Goal: Task Accomplishment & Management: Manage account settings

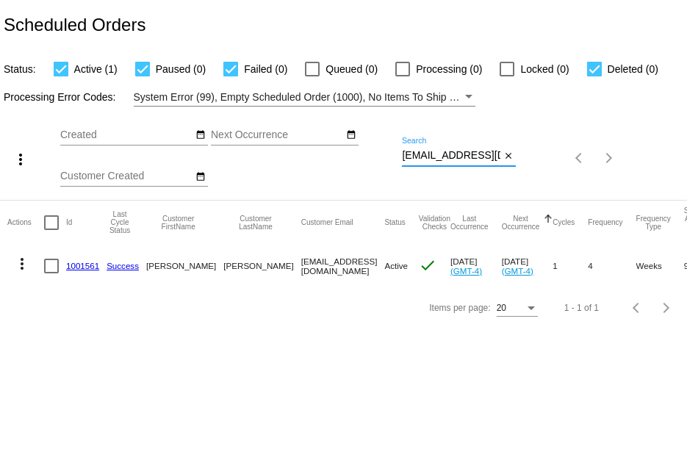
scroll to position [0, 21]
drag, startPoint x: 402, startPoint y: 156, endPoint x: 590, endPoint y: 195, distance: 192.3
click at [590, 195] on div "more_vert Sep Jan Feb Mar [DATE]" at bounding box center [343, 153] width 687 height 93
paste input "anolan14534@gmail"
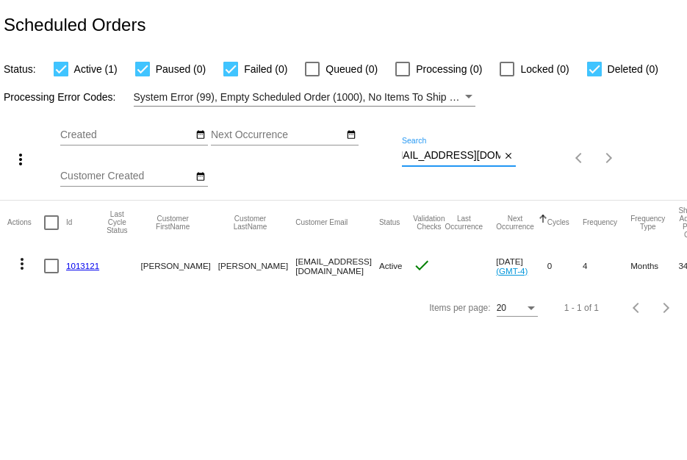
type input "[EMAIL_ADDRESS][DOMAIN_NAME]"
click at [81, 259] on mat-cell "1013121" at bounding box center [86, 266] width 40 height 43
click at [78, 263] on link "1013121" at bounding box center [82, 266] width 33 height 10
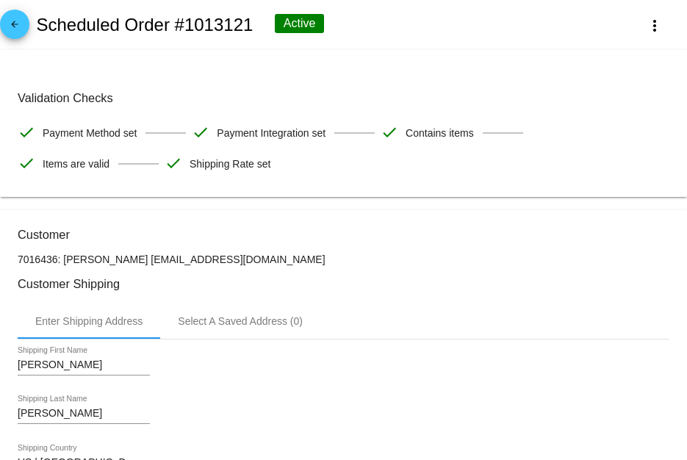
scroll to position [73, 0]
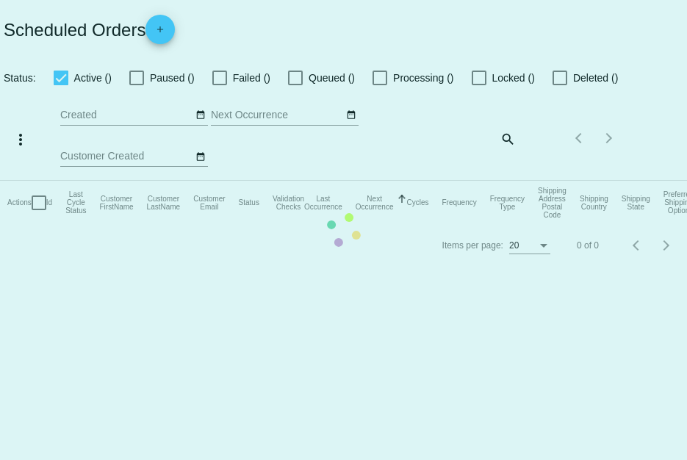
checkbox input "true"
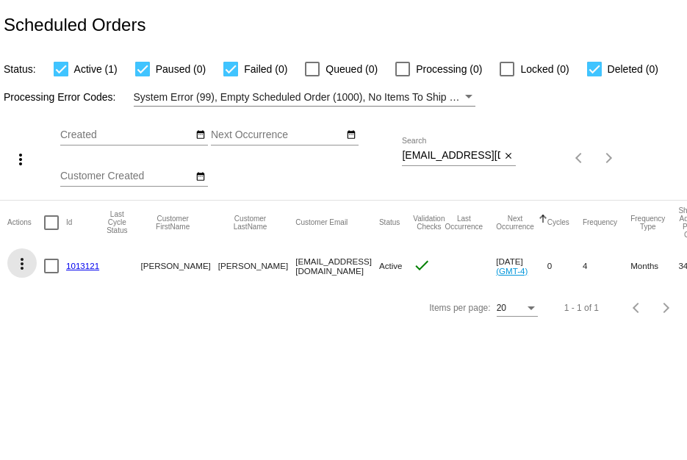
click at [19, 265] on mat-icon "more_vert" at bounding box center [22, 264] width 18 height 18
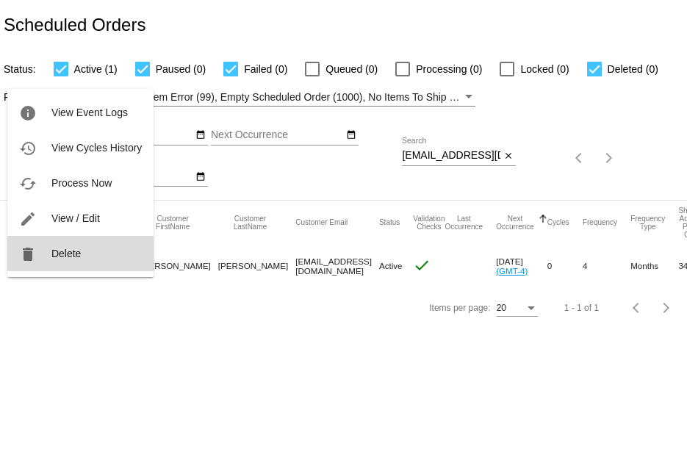
click at [37, 265] on button "delete Delete" at bounding box center [80, 253] width 146 height 35
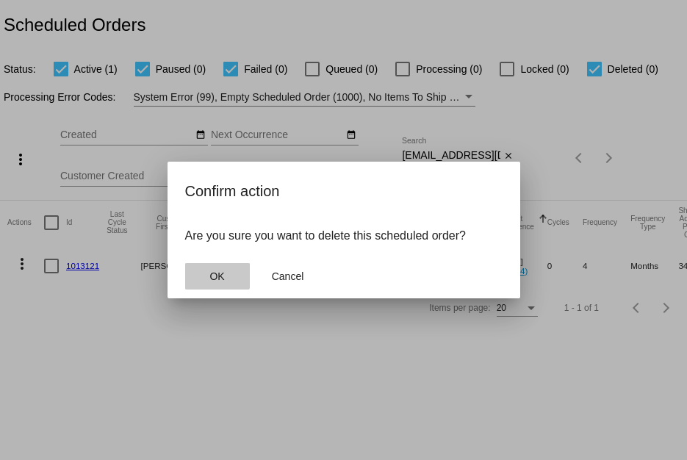
click at [212, 275] on span "OK" at bounding box center [216, 276] width 15 height 12
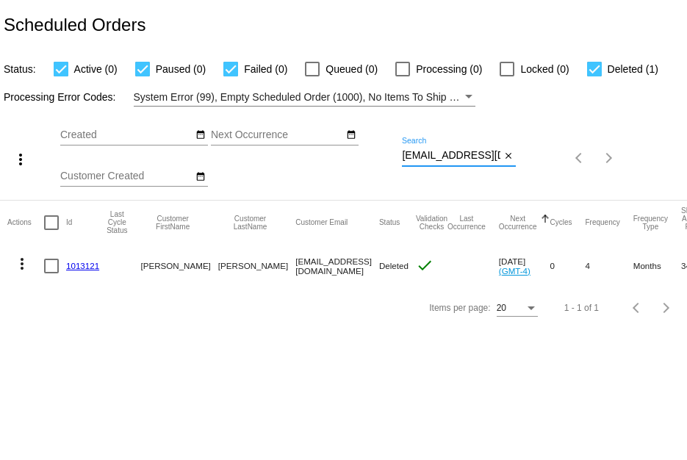
scroll to position [0, 18]
click at [580, 161] on div "more_vert Sep Jan Feb Mar [DATE]" at bounding box center [343, 153] width 687 height 93
paste input "Dixie3542"
type input "[EMAIL_ADDRESS][DOMAIN_NAME]"
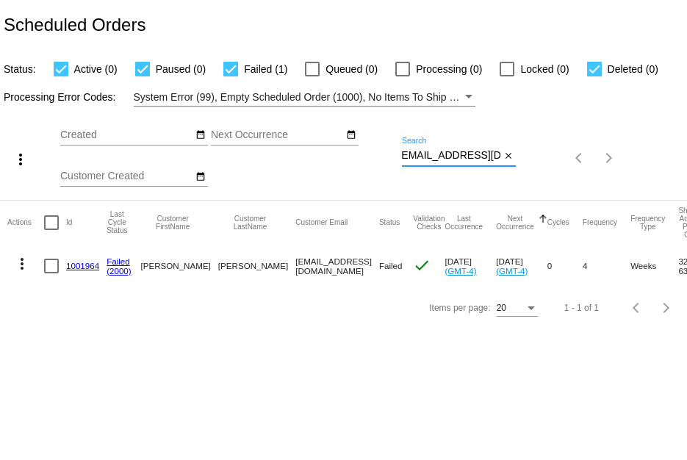
click at [82, 265] on link "1001964" at bounding box center [82, 266] width 33 height 10
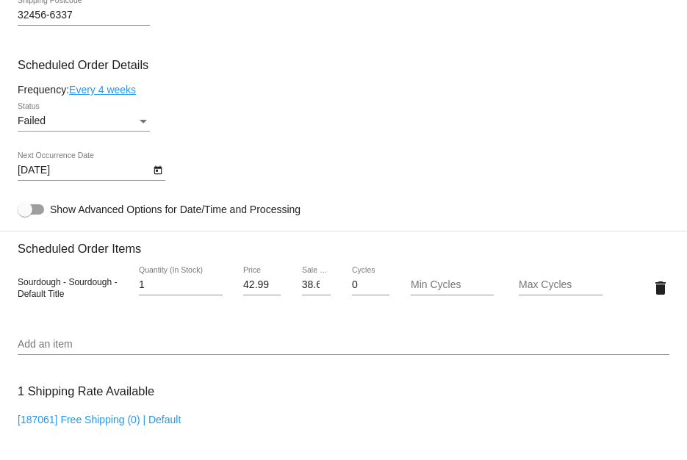
scroll to position [735, 0]
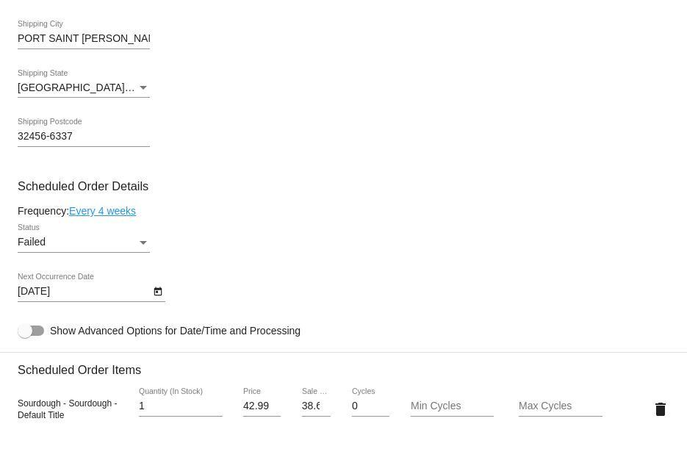
click at [123, 248] on div "Failed" at bounding box center [77, 243] width 119 height 12
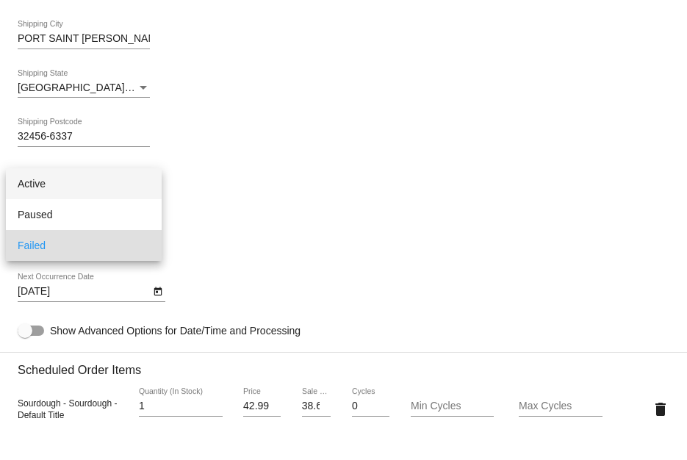
click at [108, 189] on span "Active" at bounding box center [84, 183] width 132 height 31
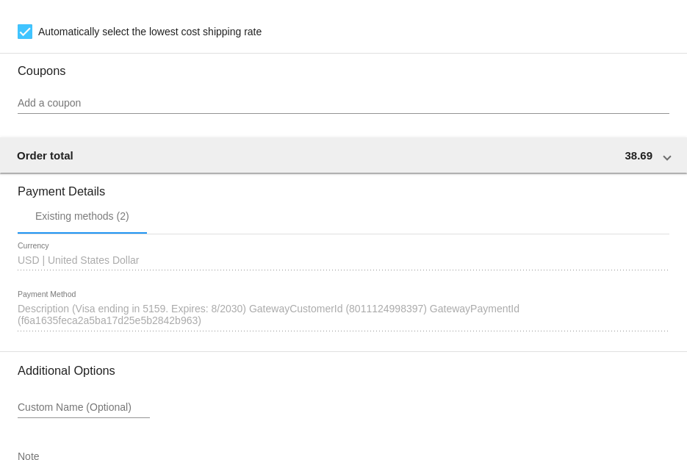
scroll to position [1399, 0]
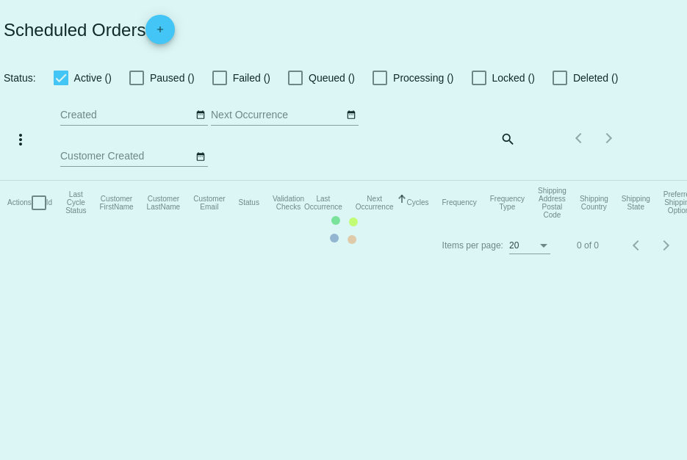
checkbox input "true"
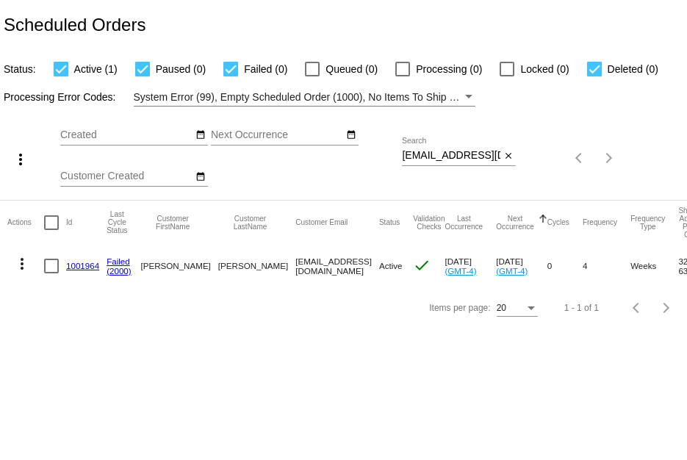
click at [21, 271] on mat-icon "more_vert" at bounding box center [22, 264] width 18 height 18
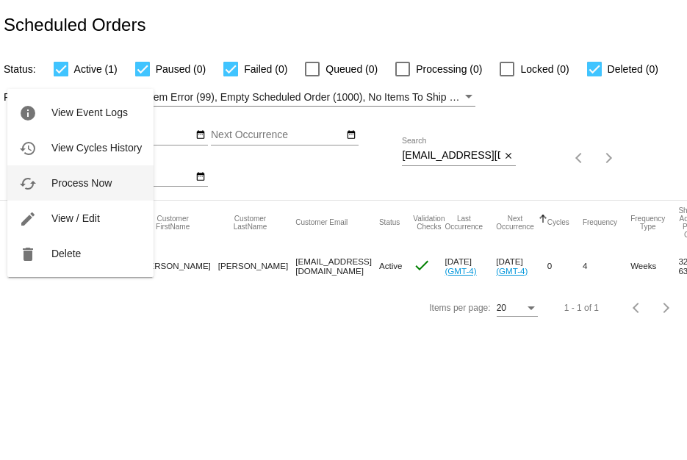
click at [68, 192] on button "cached Process Now" at bounding box center [80, 182] width 146 height 35
